Goal: Check status: Check status

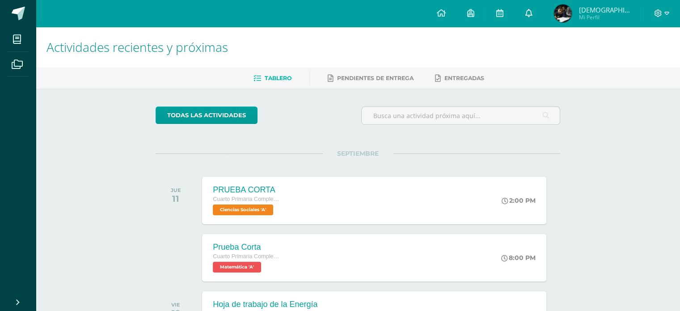
click at [540, 21] on link at bounding box center [528, 13] width 29 height 27
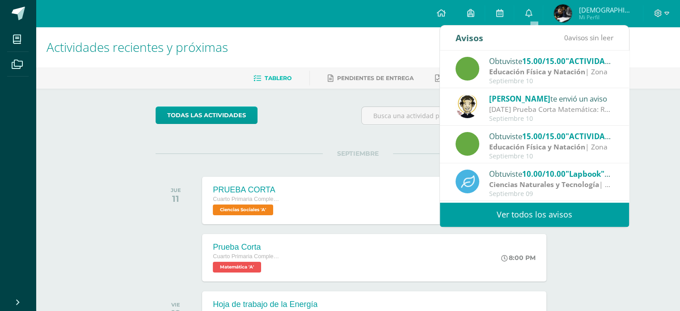
click at [519, 107] on div "[DATE] Prueba Corta Matemática: Recordatorio de prueba corta matemática, temas …" at bounding box center [551, 109] width 124 height 10
click at [518, 107] on div "[DATE] Prueba Corta Matemática: Recordatorio de prueba corta matemática, temas …" at bounding box center [551, 109] width 124 height 10
click at [518, 108] on div "[DATE] Prueba Corta Matemática: Recordatorio de prueba corta matemática, temas …" at bounding box center [551, 109] width 124 height 10
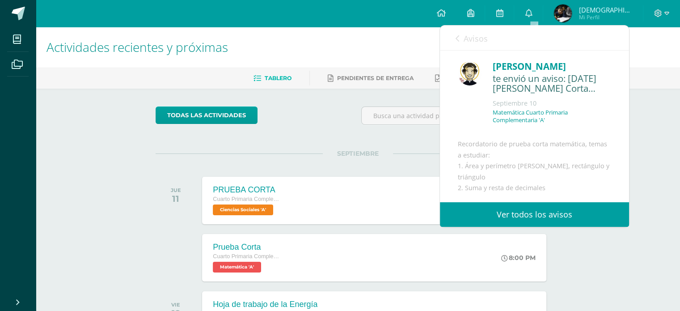
click at [518, 108] on div "Obtuviste 15.00/15.00 "ACTIVIDAD 3" en Educación Física y Natación Educación Fí…" at bounding box center [440, 127] width 378 height 152
drag, startPoint x: 582, startPoint y: 88, endPoint x: 586, endPoint y: 66, distance: 22.7
click at [586, 66] on div "[PERSON_NAME] te envió un aviso: [DATE] Prueba Corta Matemática [DATE] Matemáti…" at bounding box center [550, 95] width 122 height 72
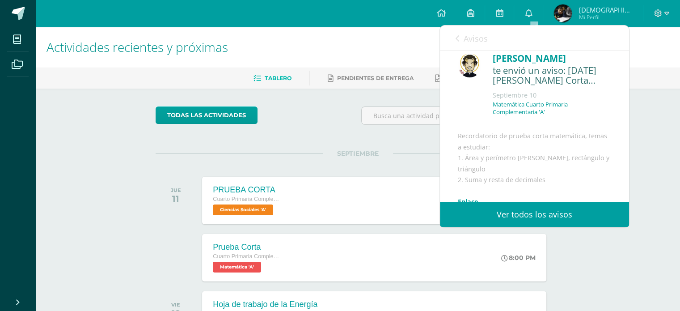
scroll to position [9, 0]
click at [588, 101] on p "Matemática Cuarto Primaria Complementaria 'A'" at bounding box center [552, 107] width 118 height 15
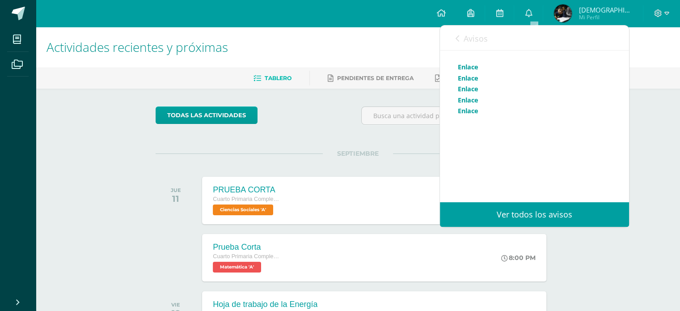
scroll to position [152, 0]
click at [469, 71] on link "Enlace" at bounding box center [468, 67] width 21 height 8
click at [473, 80] on link "Enlace" at bounding box center [468, 78] width 21 height 8
click at [468, 92] on link "Enlace" at bounding box center [468, 88] width 21 height 8
click at [466, 100] on link "Enlace" at bounding box center [468, 100] width 21 height 8
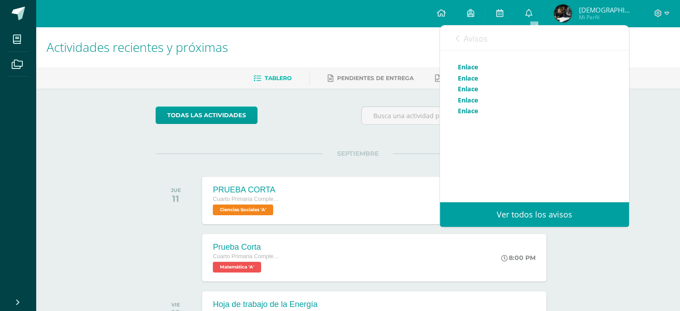
click at [469, 112] on link "Enlace" at bounding box center [468, 110] width 21 height 8
